Goal: Information Seeking & Learning: Learn about a topic

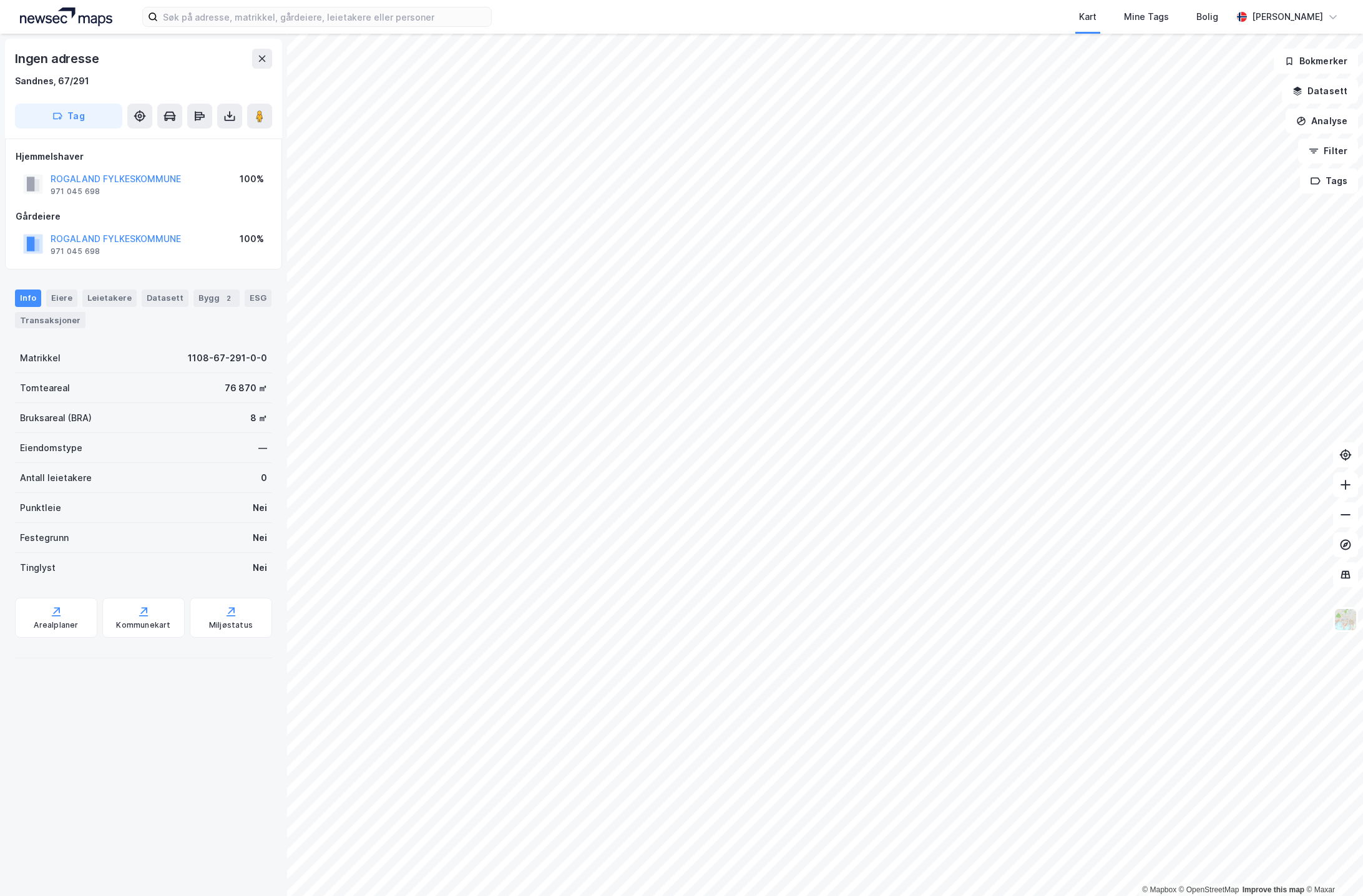
click at [1363, 561] on html "Kart Mine Tags Bolig [PERSON_NAME] © Mapbox © OpenStreetMap Improve this map © …" at bounding box center [681, 448] width 1363 height 896
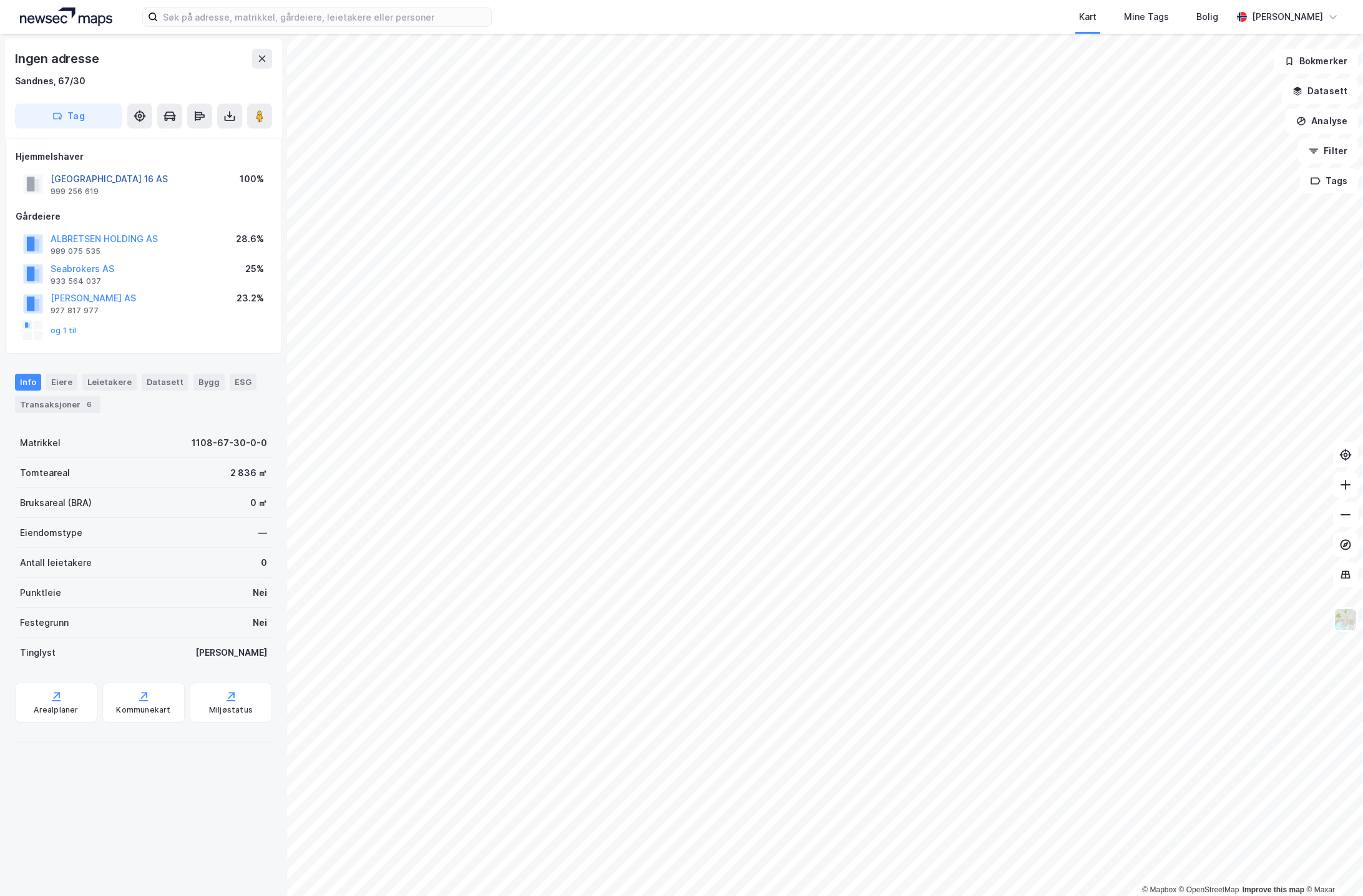
click at [0, 0] on button "[GEOGRAPHIC_DATA] 16 AS" at bounding box center [0, 0] width 0 height 0
